Goal: Transaction & Acquisition: Purchase product/service

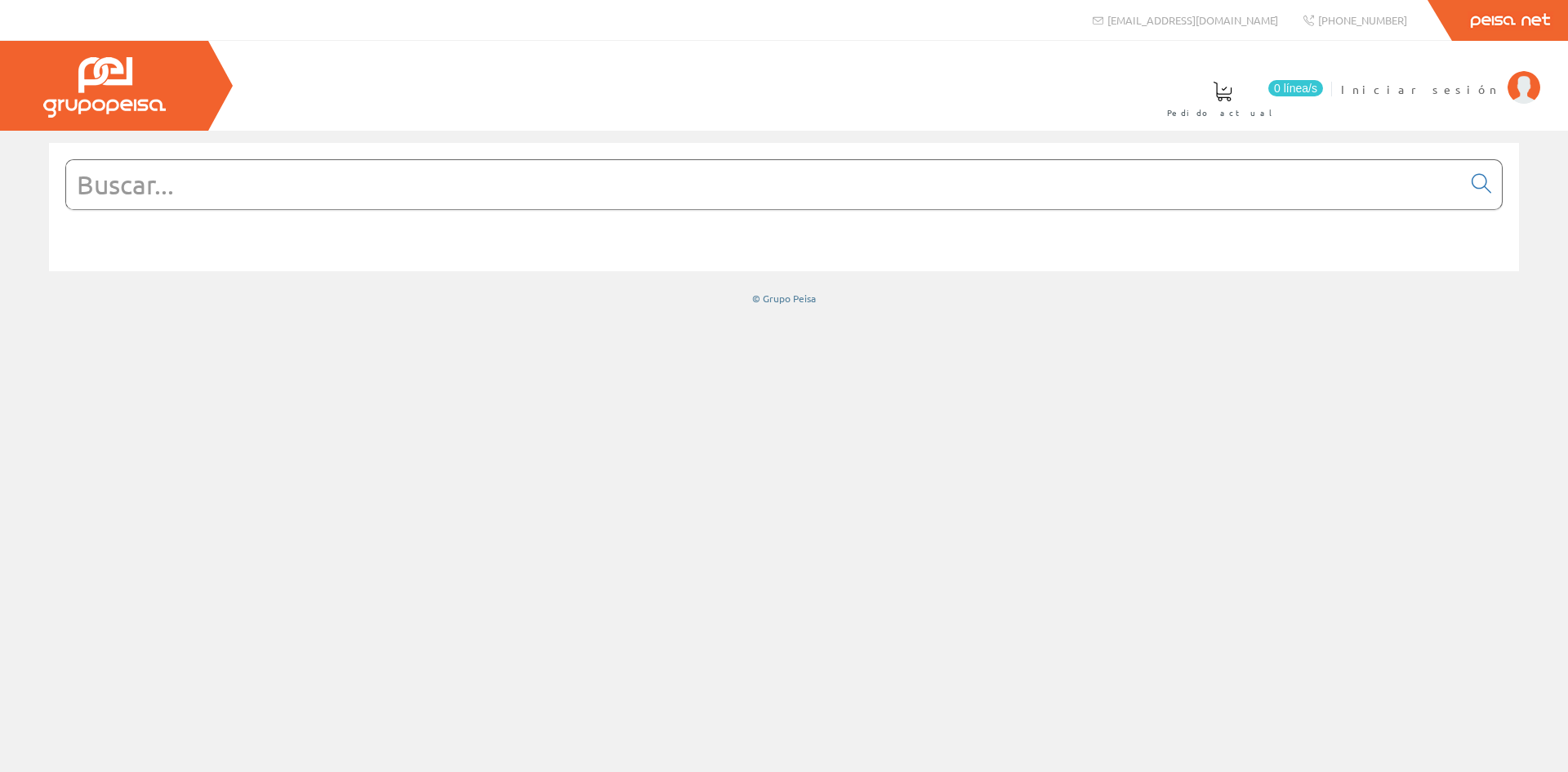
click at [330, 191] on input "text" at bounding box center [764, 184] width 1396 height 49
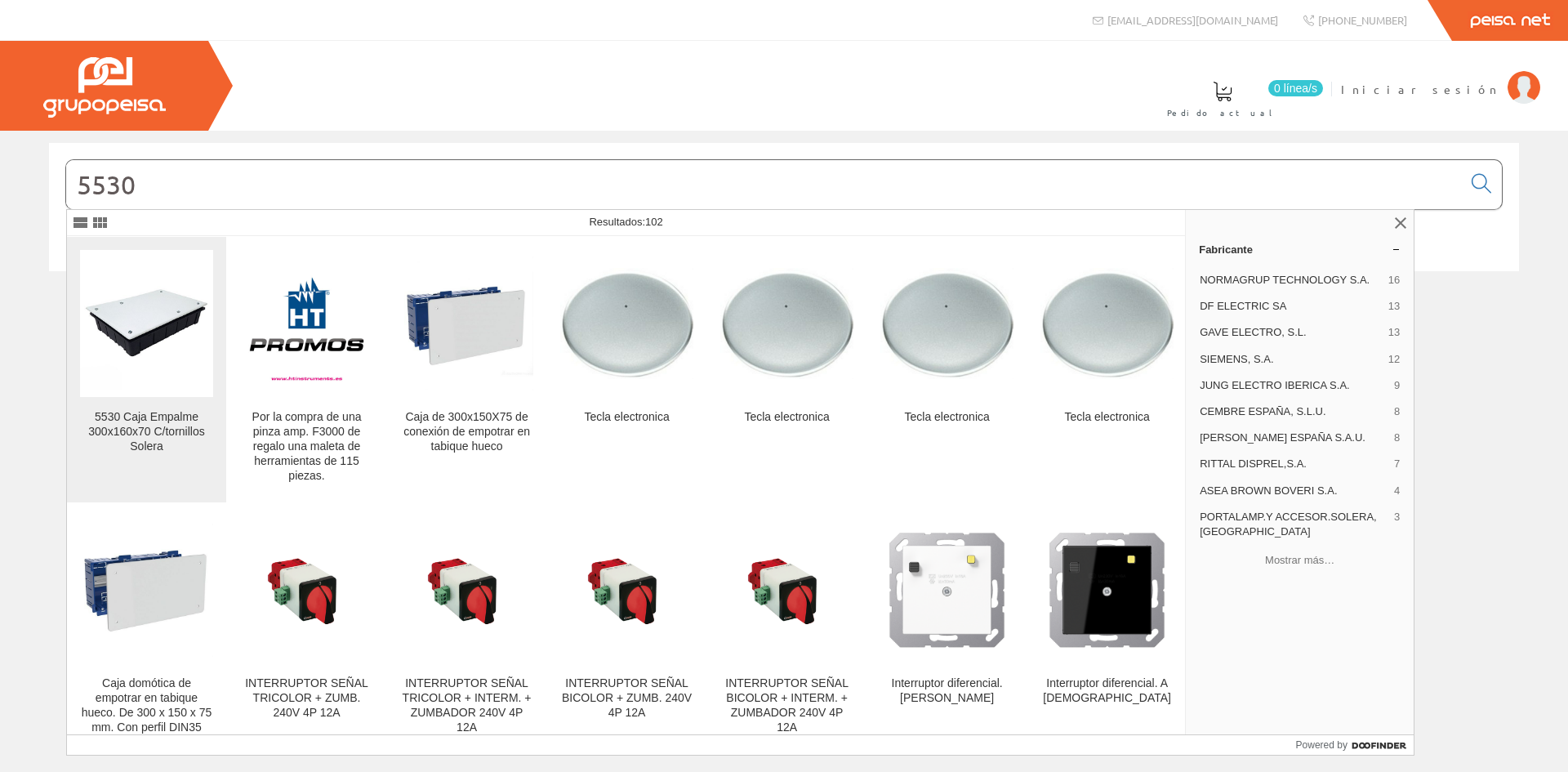
type input "5530"
click at [170, 327] on img at bounding box center [147, 323] width 133 height 133
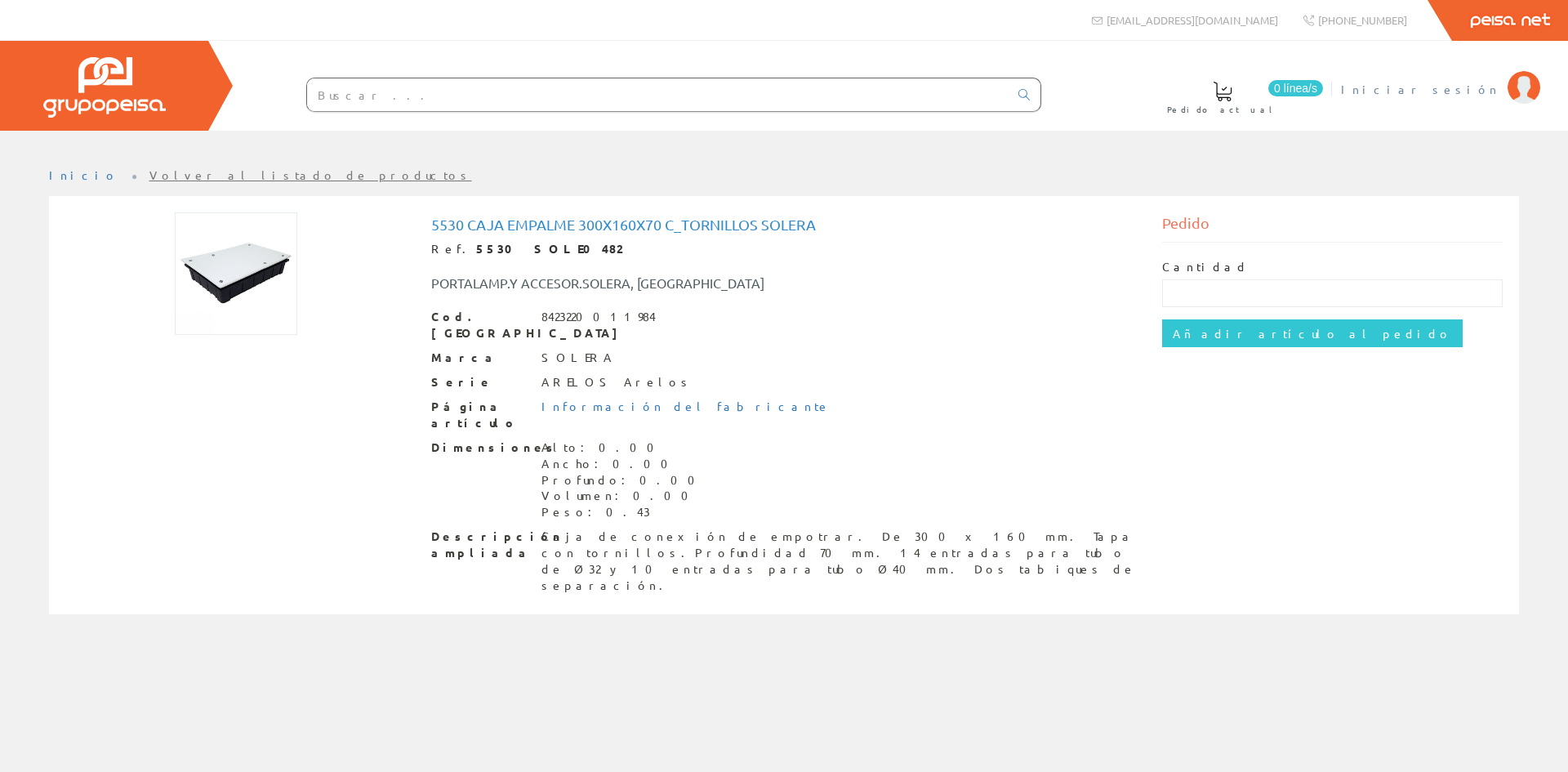
click at [1477, 86] on span "Iniciar sesión" at bounding box center [1421, 89] width 159 height 17
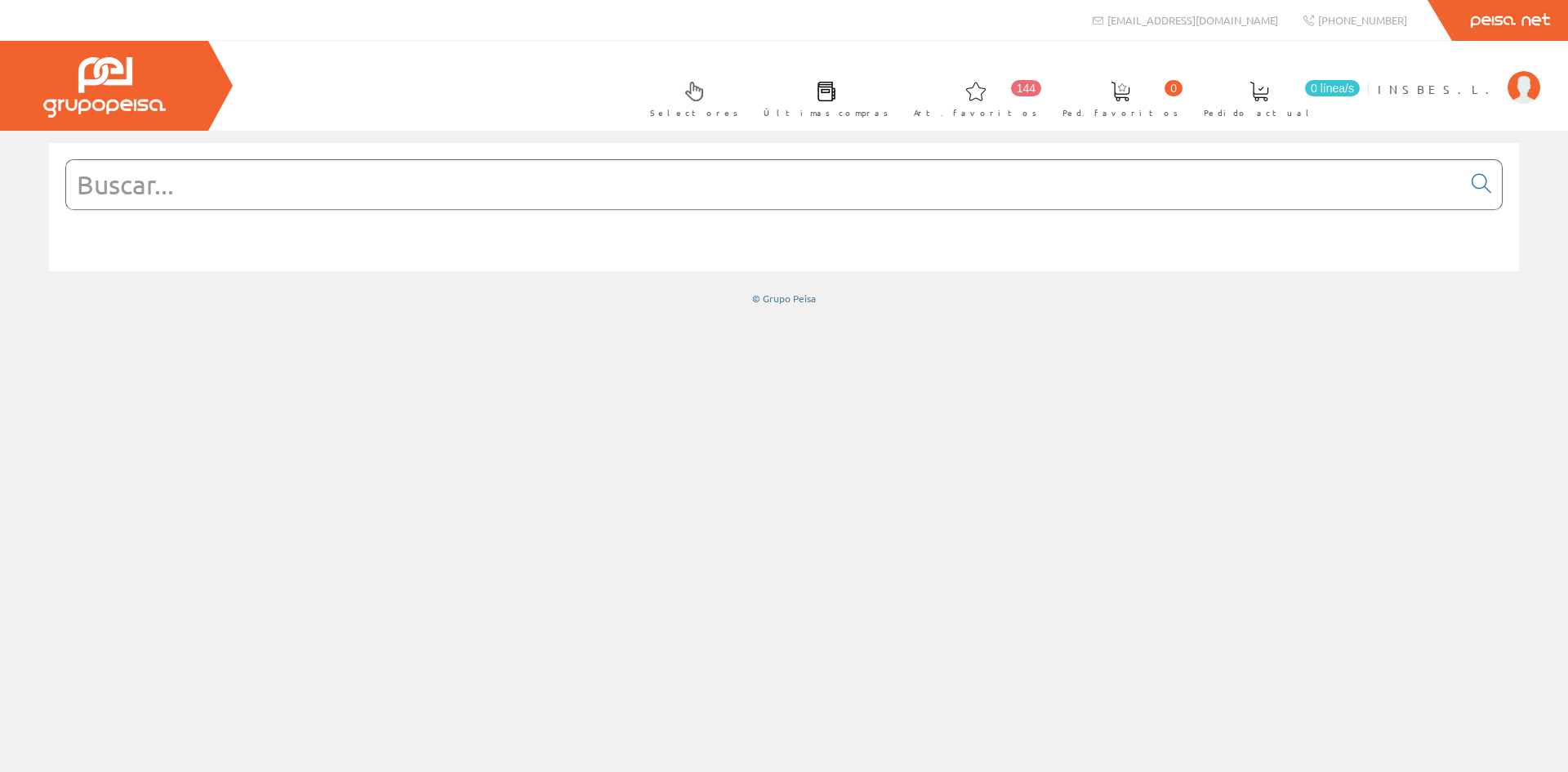
click at [207, 183] on input "text" at bounding box center [764, 184] width 1396 height 49
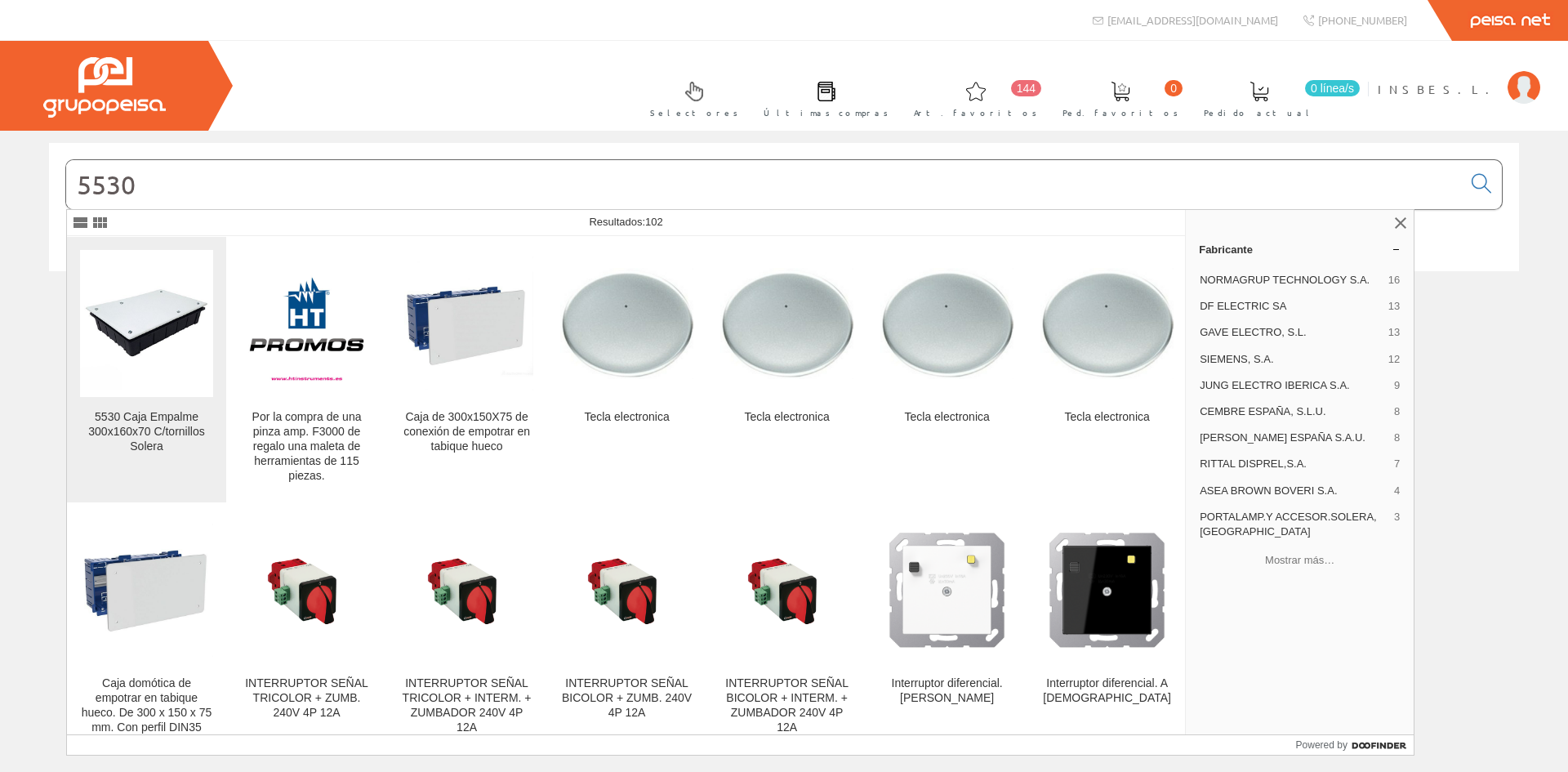
type input "5530"
click at [169, 325] on img at bounding box center [147, 323] width 133 height 133
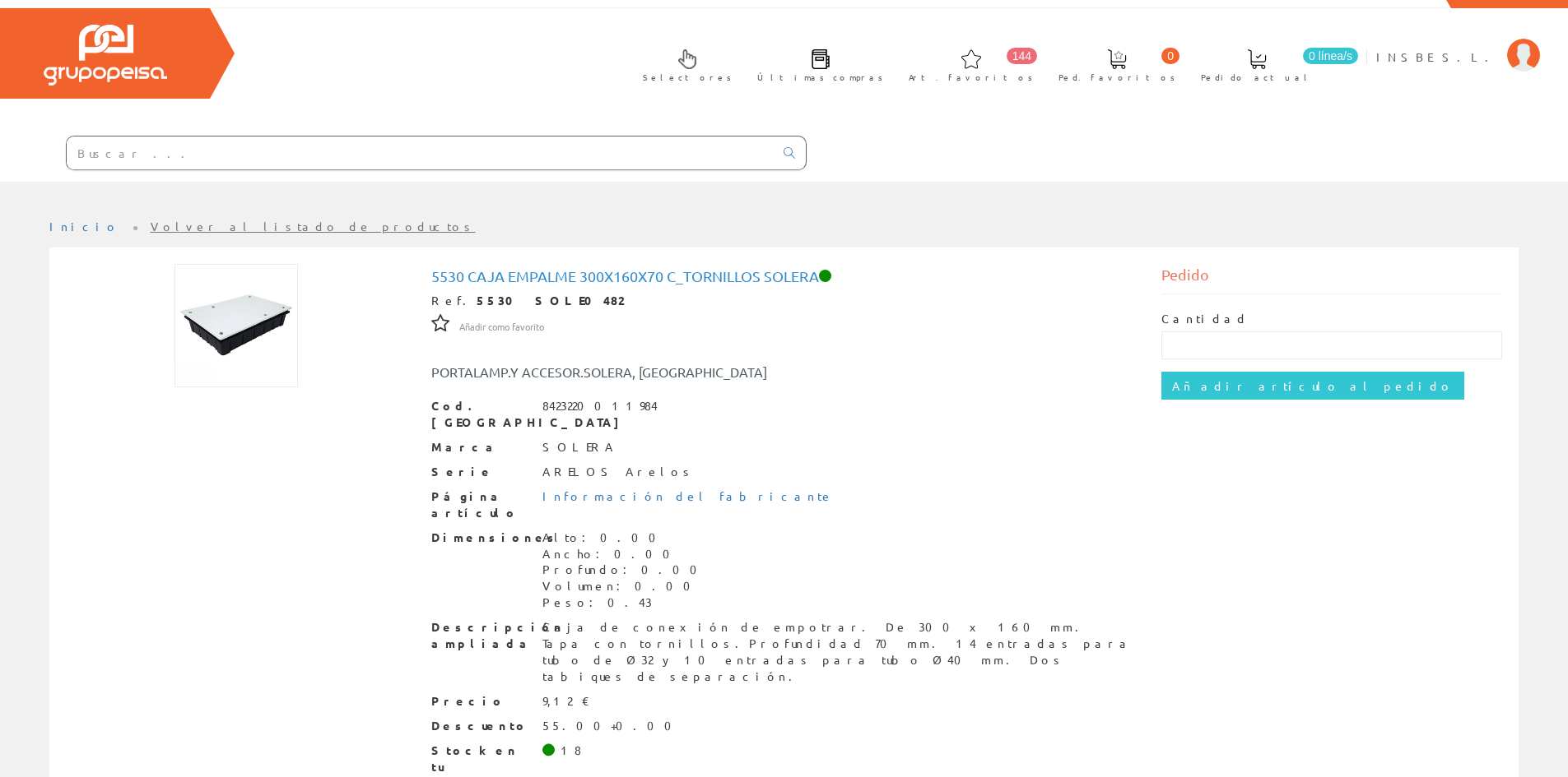
scroll to position [61, 0]
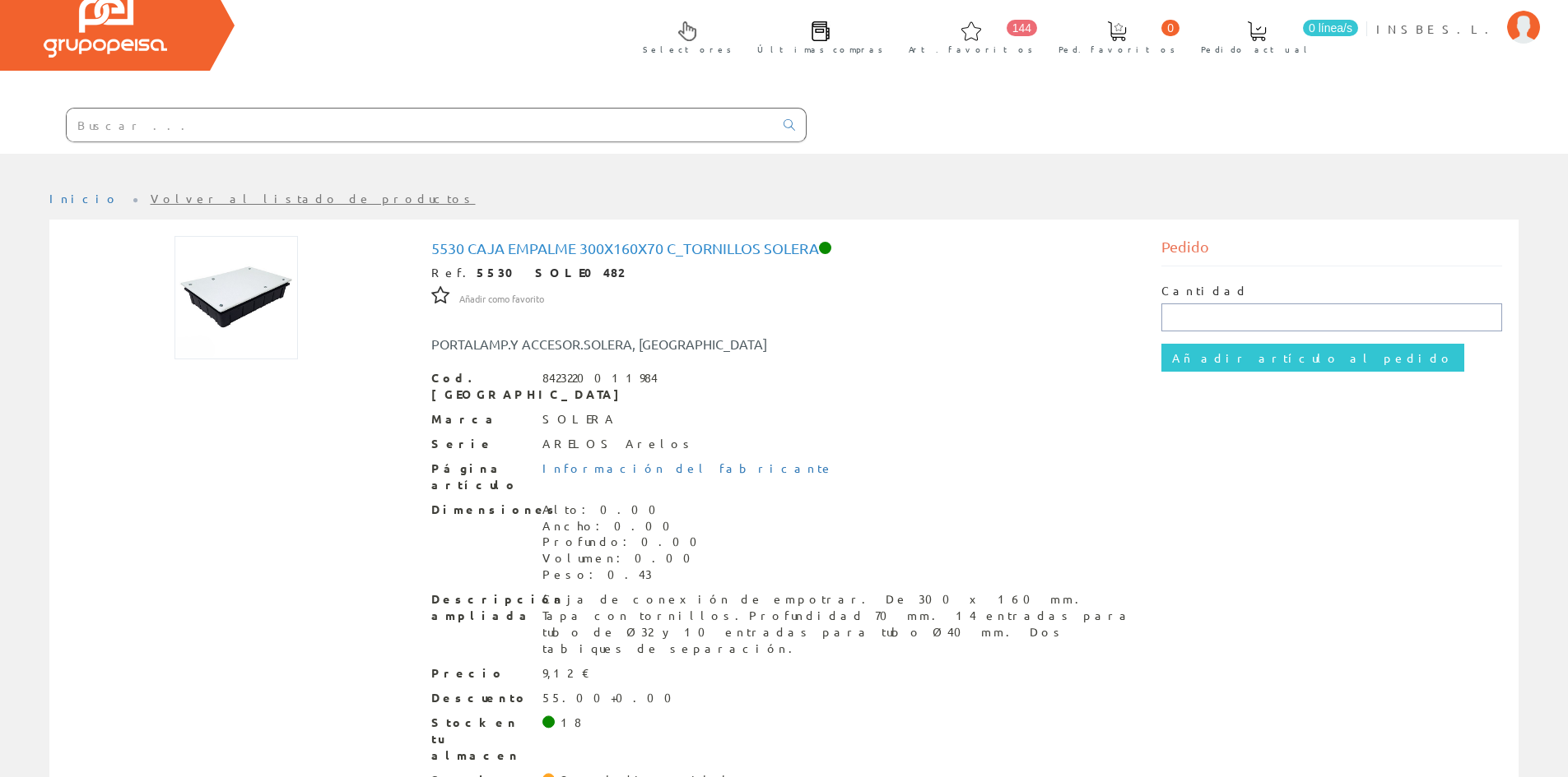
click at [1245, 319] on input "text" at bounding box center [1331, 317] width 341 height 28
click at [1161, 343] on input "Añadir artículo al pedido" at bounding box center [1313, 357] width 303 height 28
type input "10."
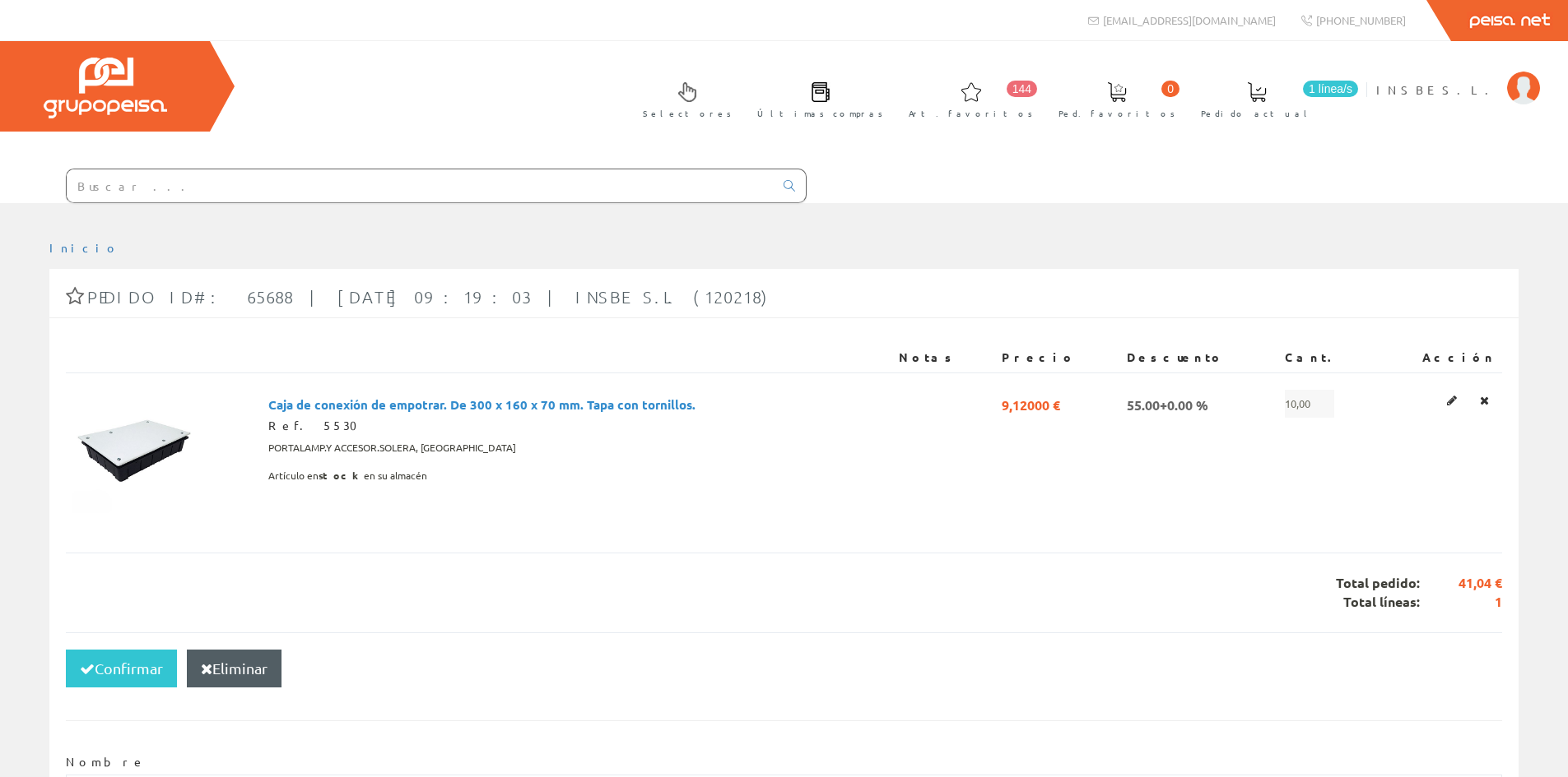
click at [148, 187] on input "text" at bounding box center [420, 186] width 707 height 32
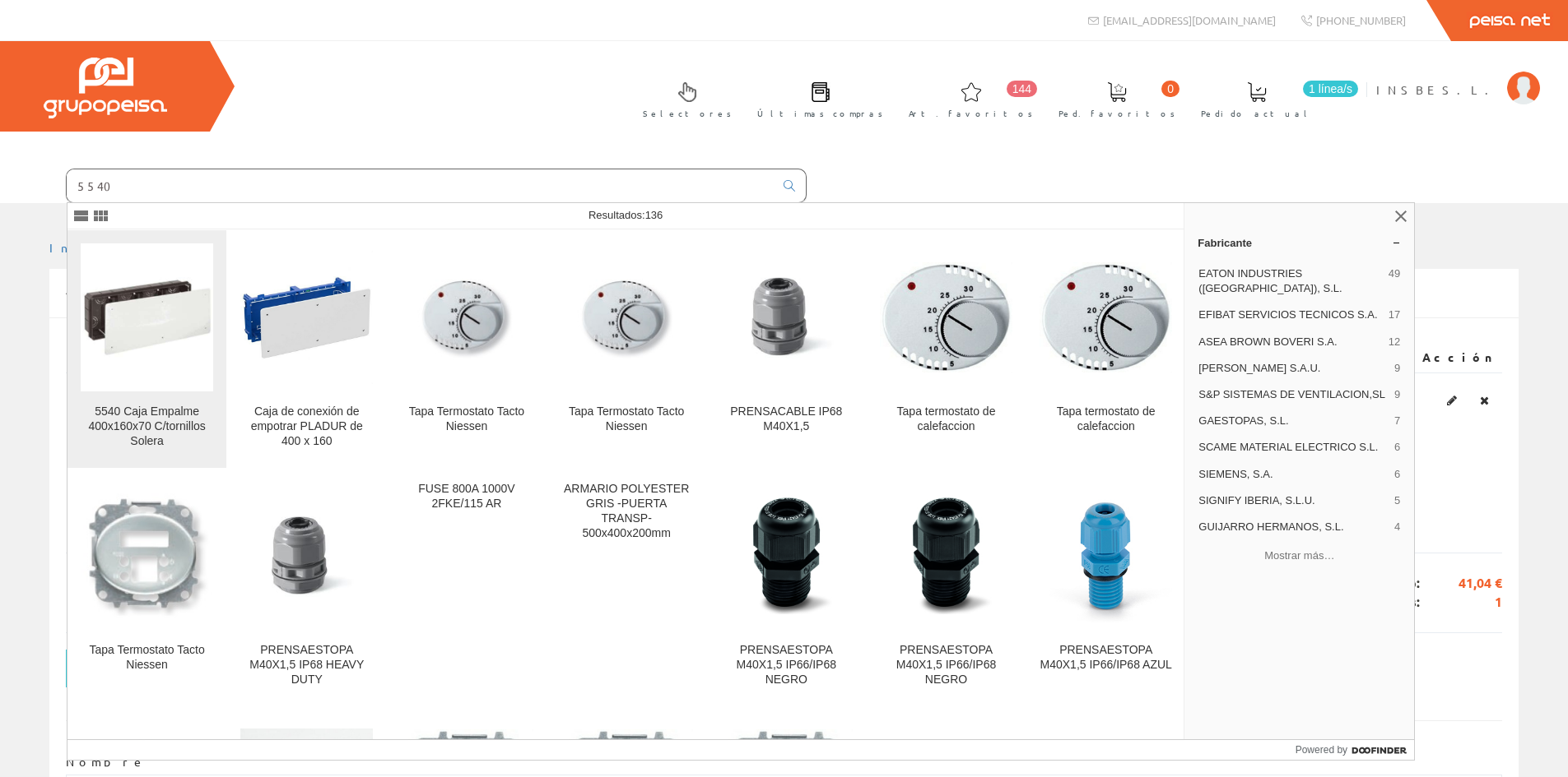
type input "5540"
click at [139, 310] on img at bounding box center [147, 318] width 133 height 82
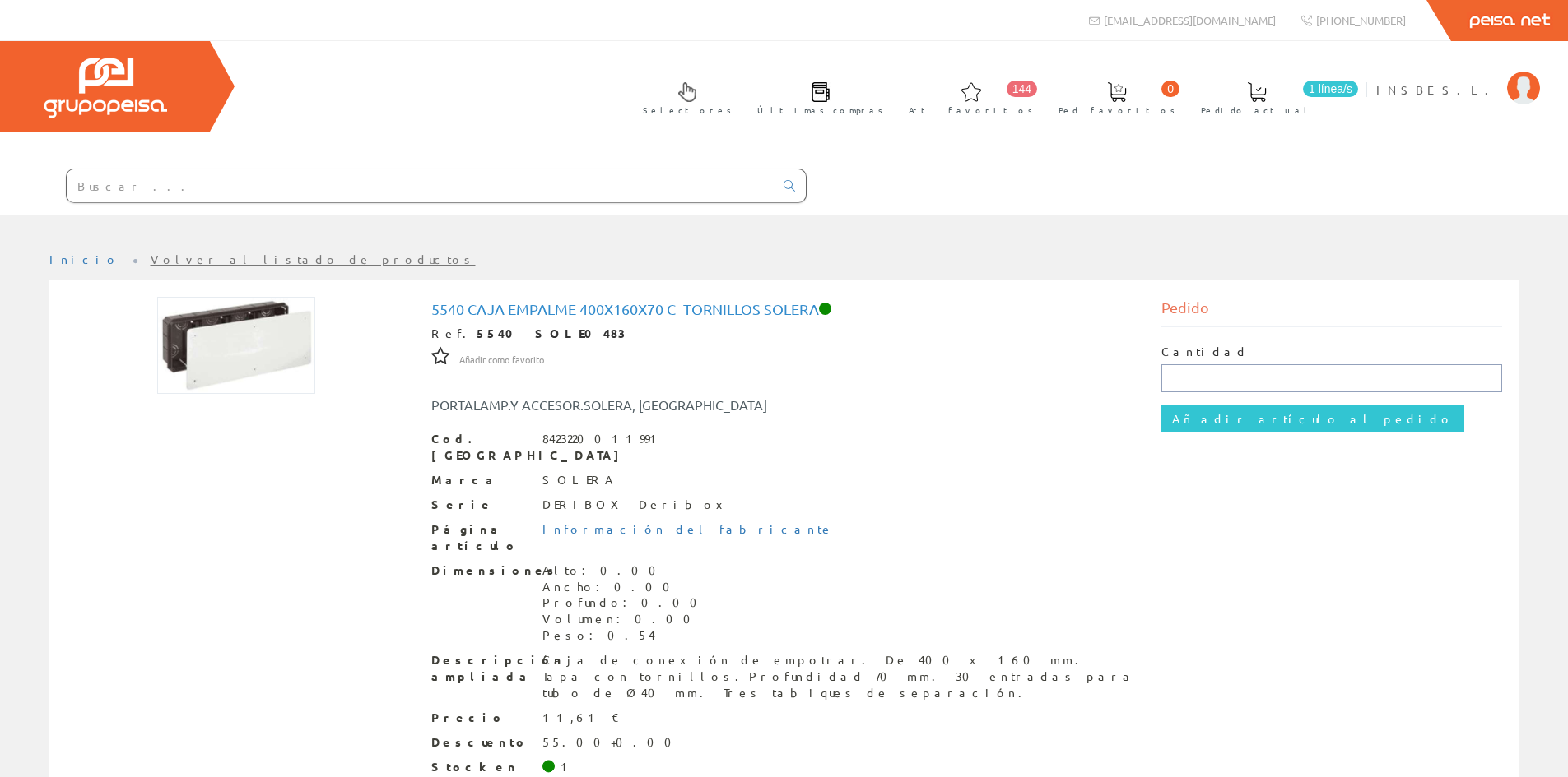
click at [1203, 380] on input "text" at bounding box center [1331, 379] width 341 height 28
type input "10"
click at [1161, 405] on input "Añadir artículo al pedido" at bounding box center [1313, 419] width 303 height 28
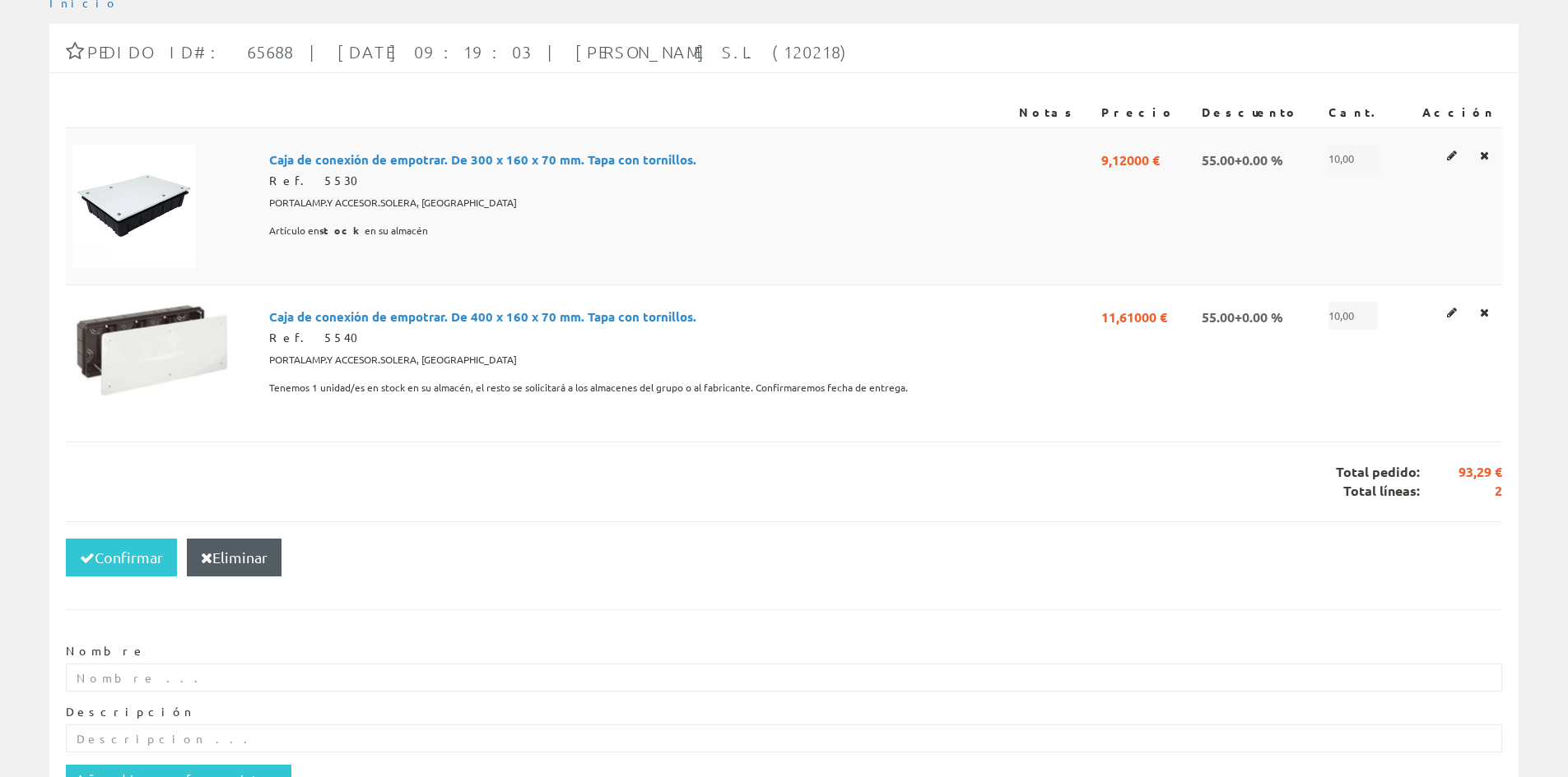
scroll to position [247, 0]
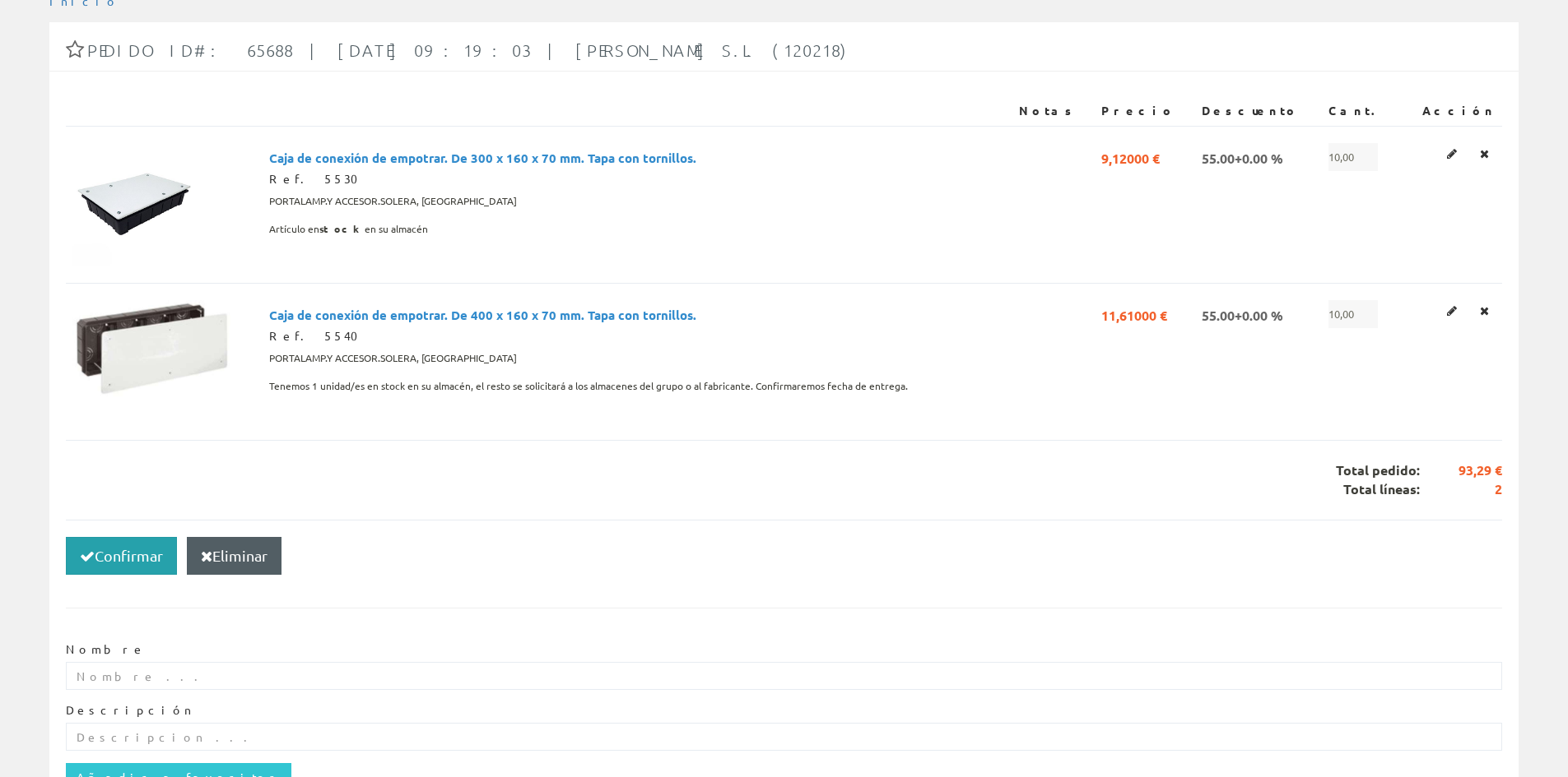
click at [111, 562] on button "Confirmar" at bounding box center [122, 556] width 111 height 38
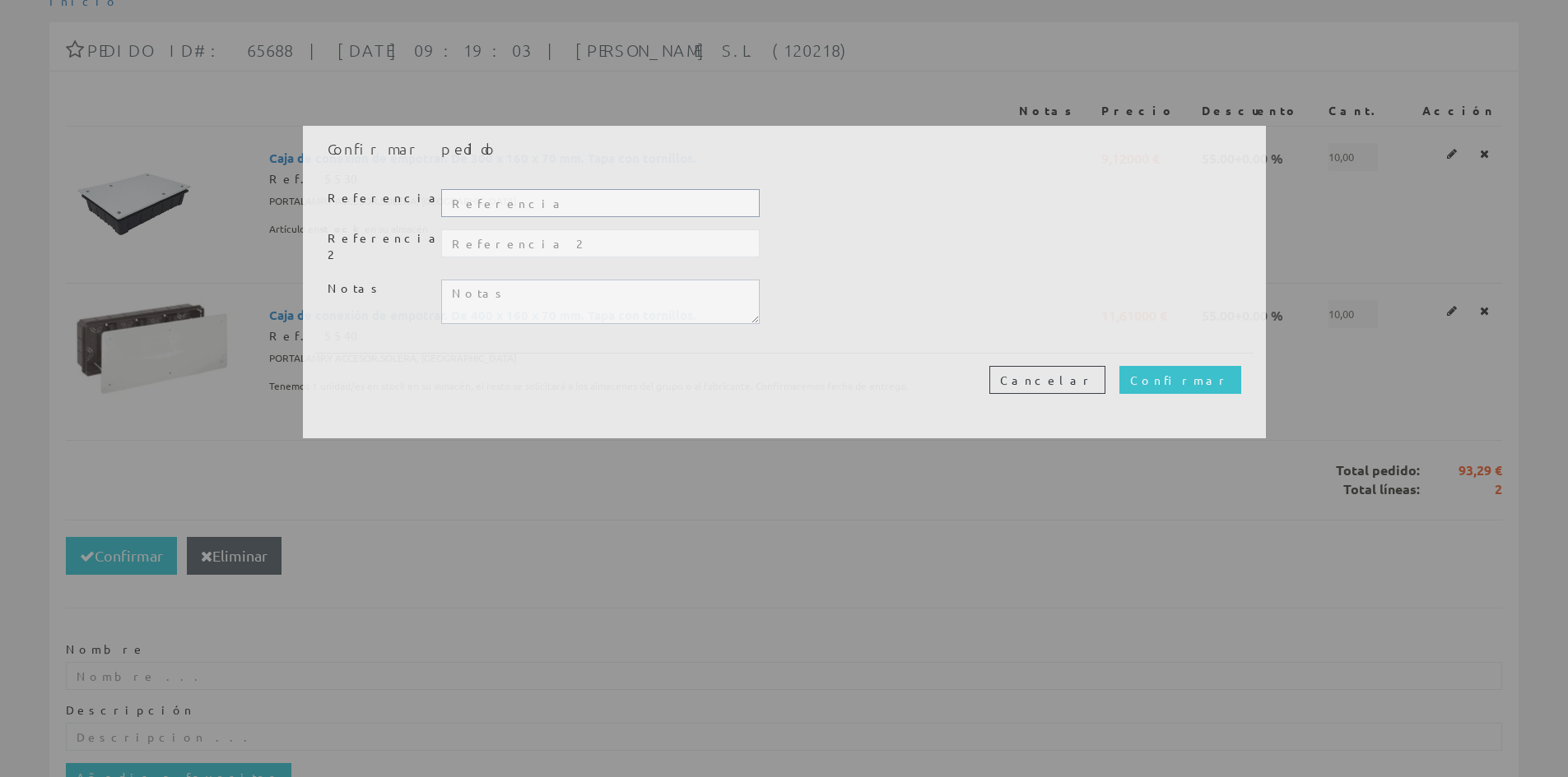
click at [490, 202] on input "text" at bounding box center [600, 203] width 318 height 28
type input "TALLER"
click at [1221, 370] on input "Confirmar" at bounding box center [1180, 380] width 122 height 28
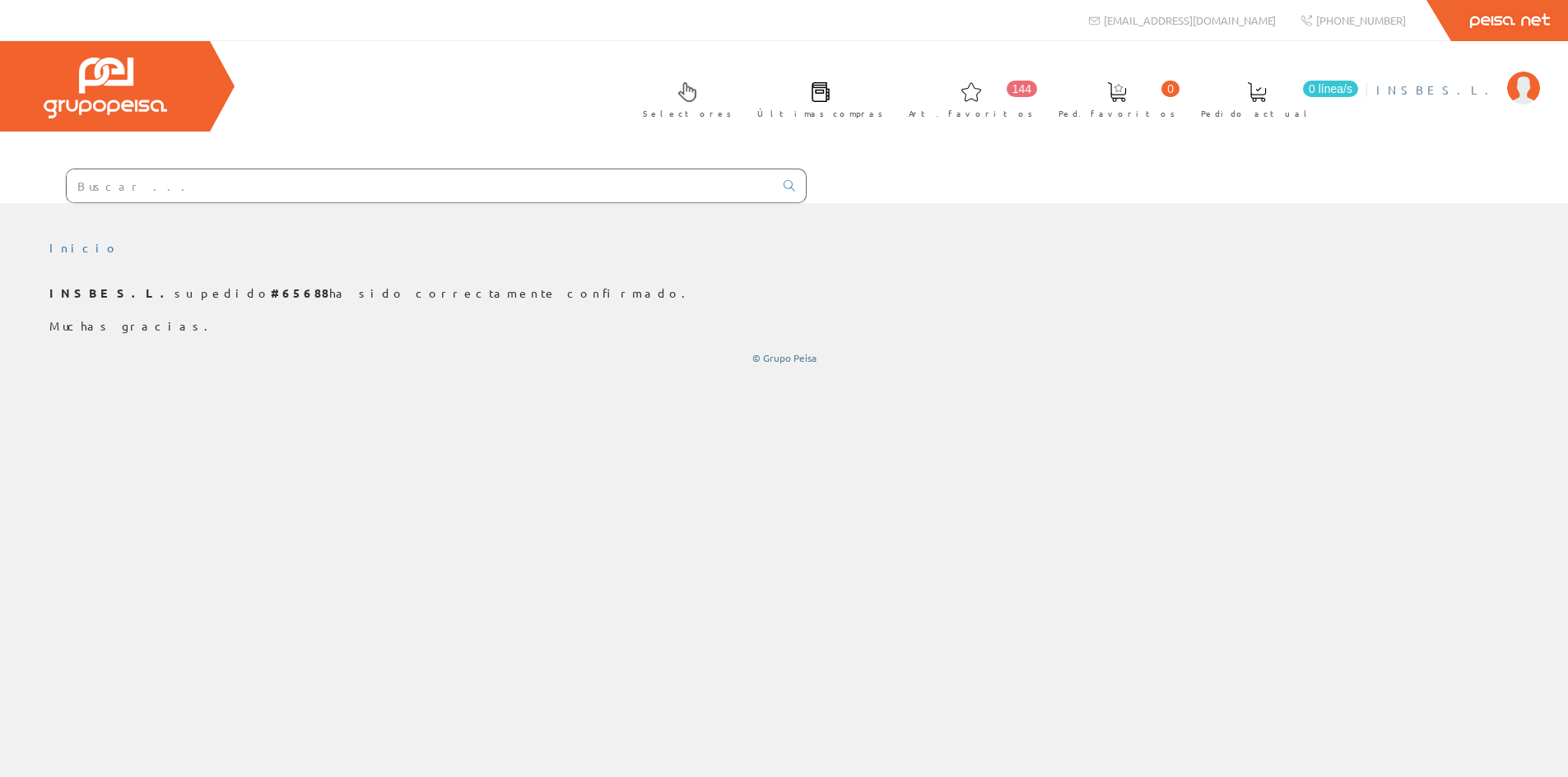
click at [1460, 88] on span "INSBE S.L." at bounding box center [1437, 90] width 123 height 17
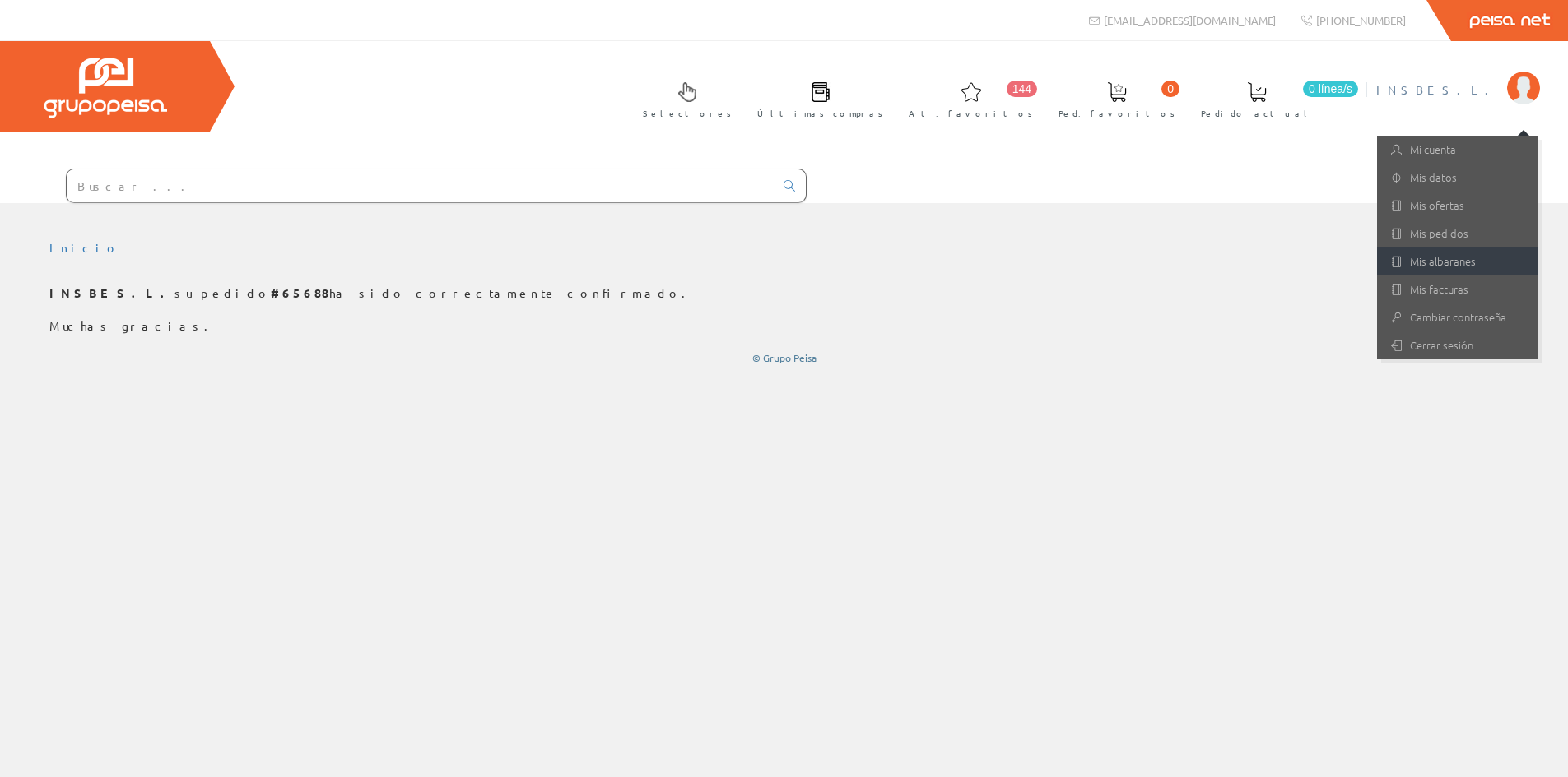
click at [1446, 264] on link "Mis albaranes" at bounding box center [1457, 262] width 161 height 28
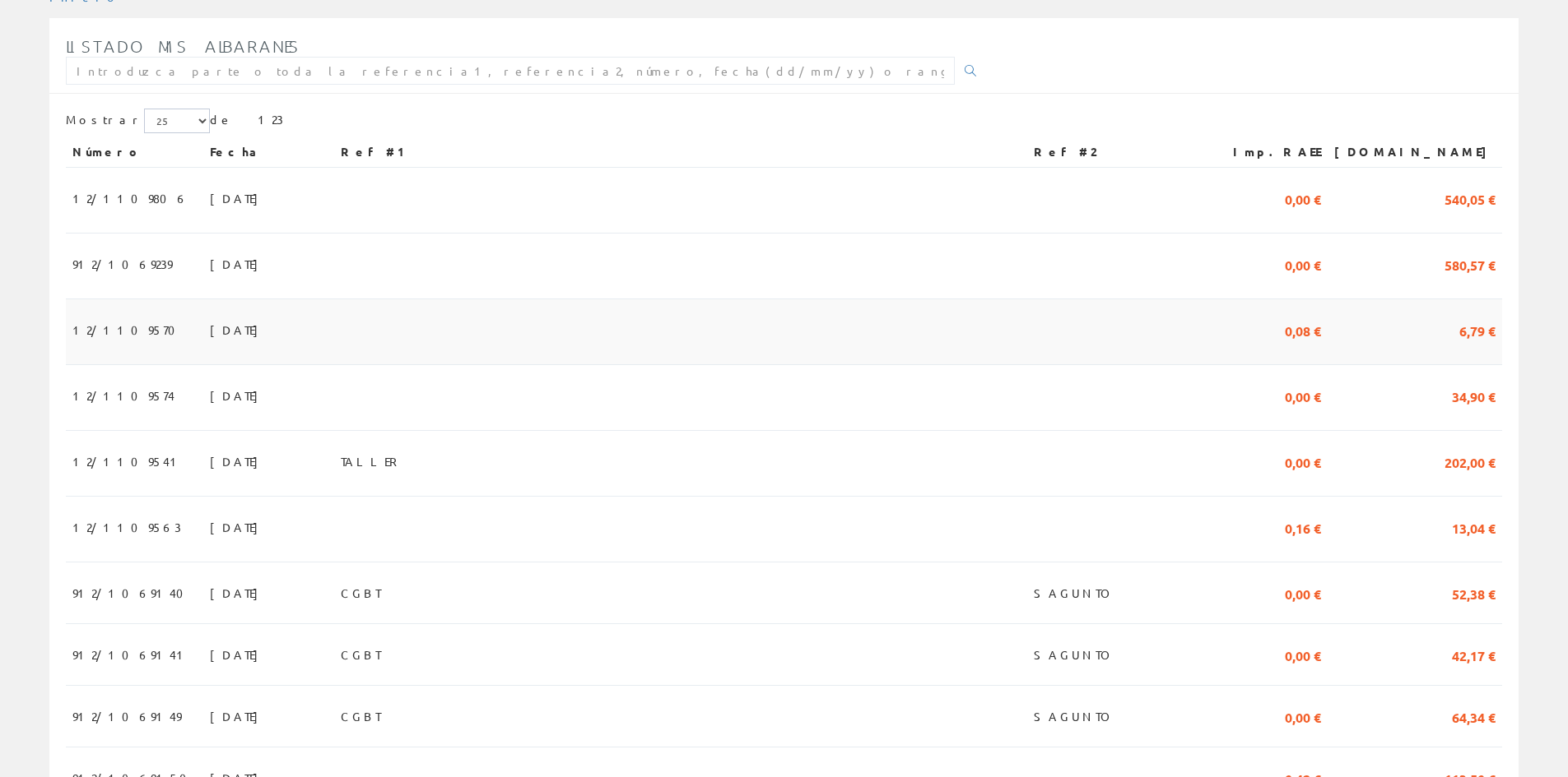
scroll to position [247, 0]
click at [210, 266] on span "[DATE]" at bounding box center [238, 268] width 57 height 28
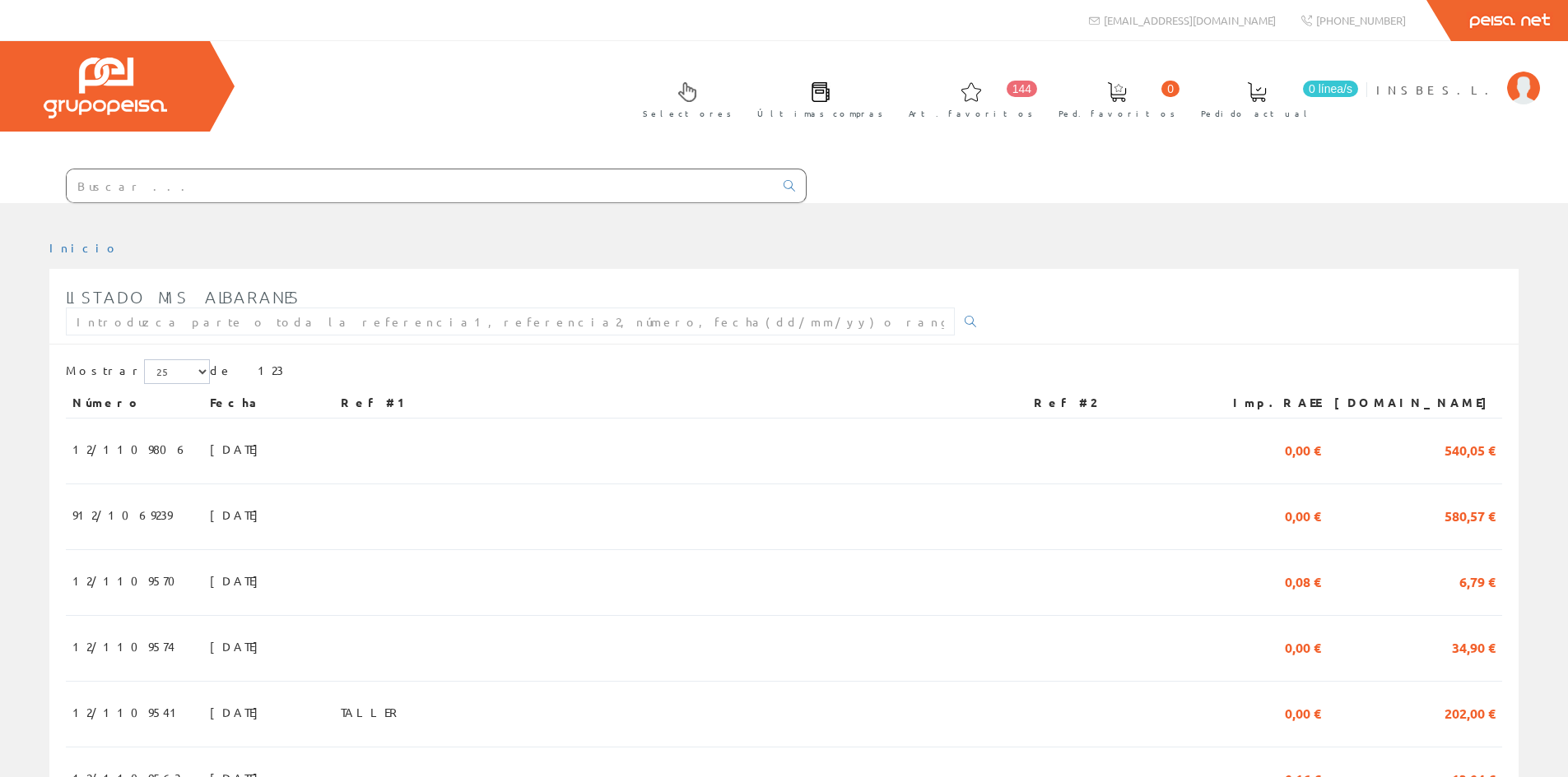
scroll to position [247, 0]
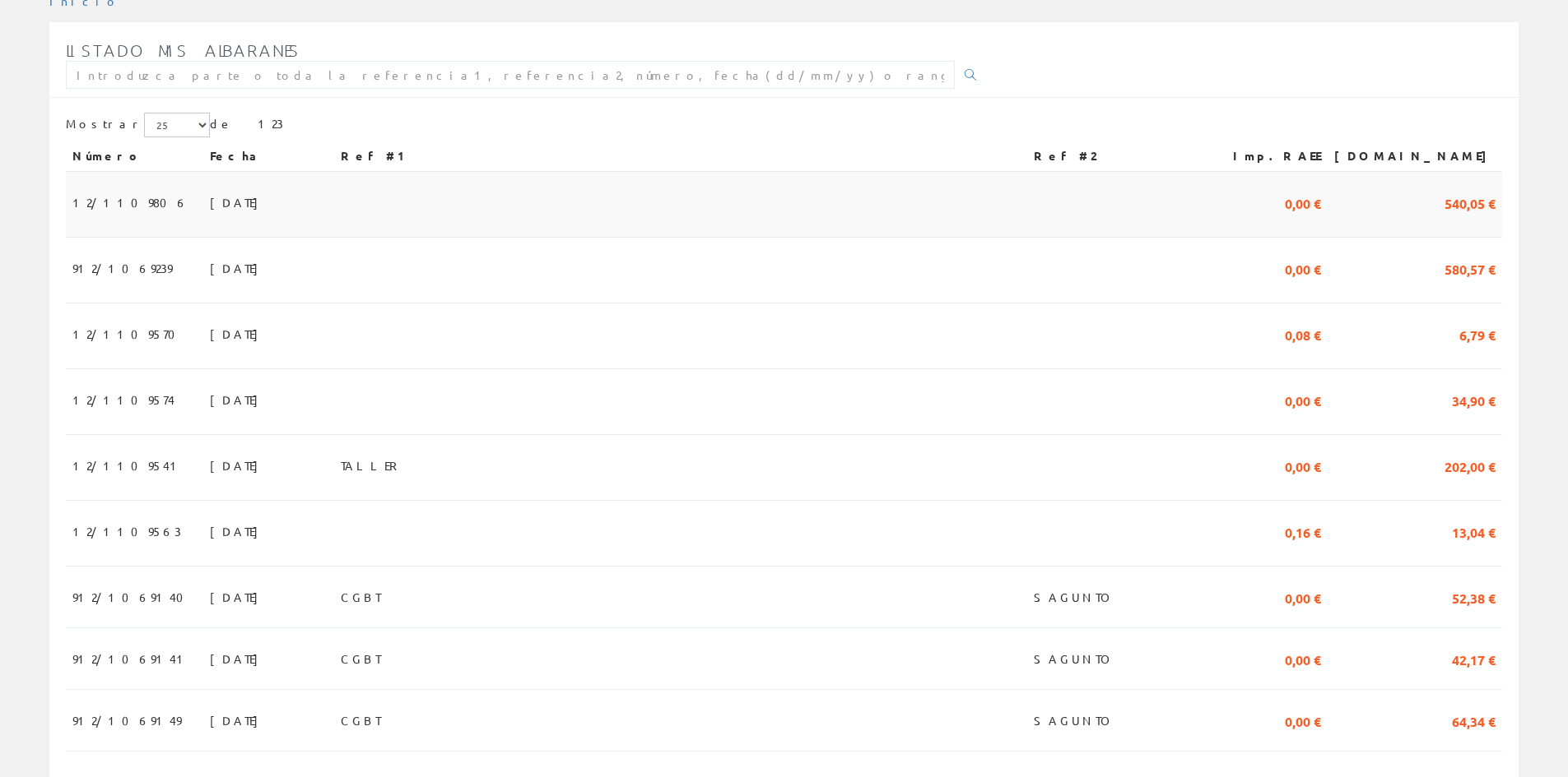
click at [210, 205] on span "10/09/2025" at bounding box center [238, 202] width 57 height 28
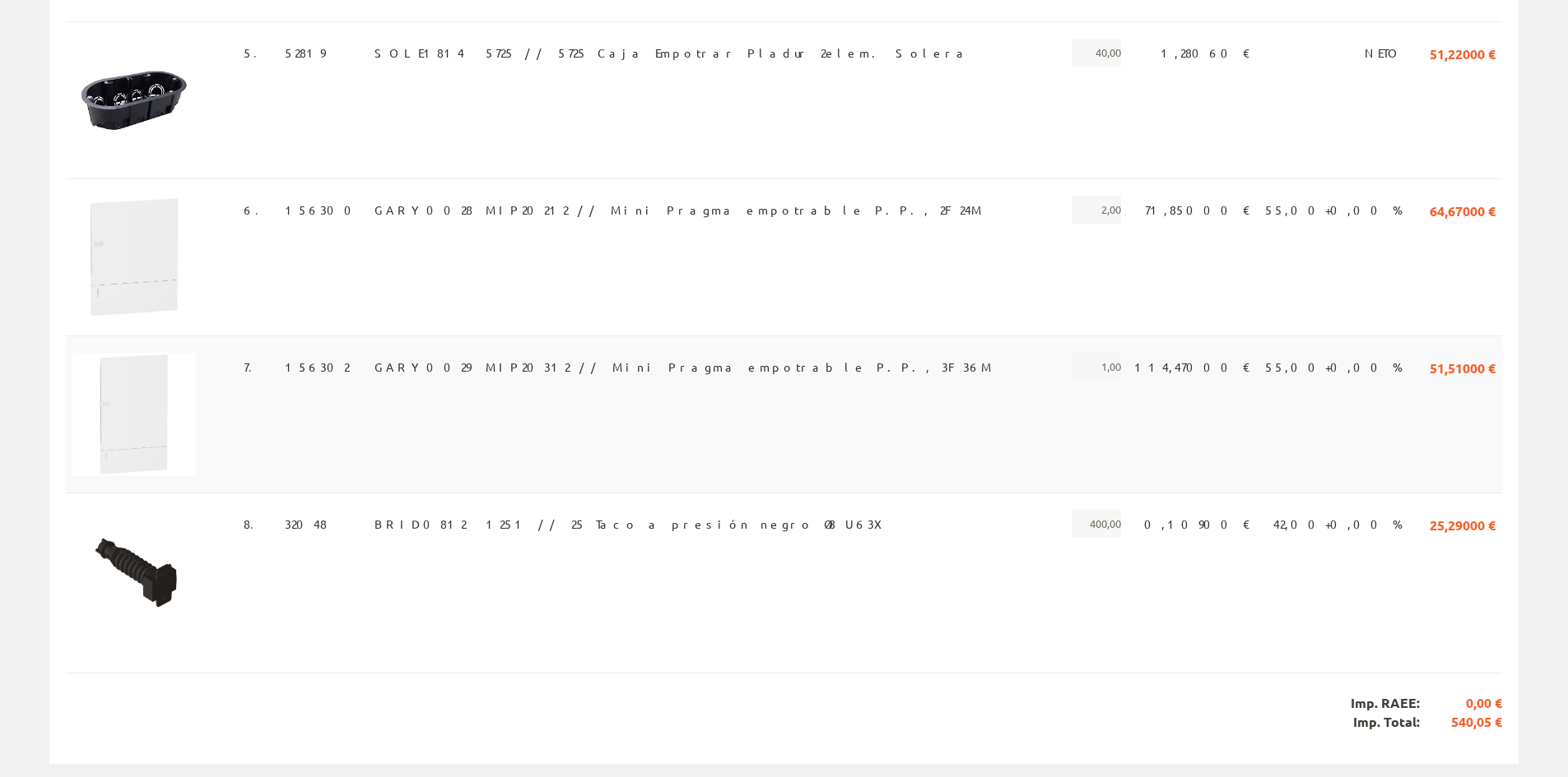
scroll to position [968, 0]
